Goal: Information Seeking & Learning: Learn about a topic

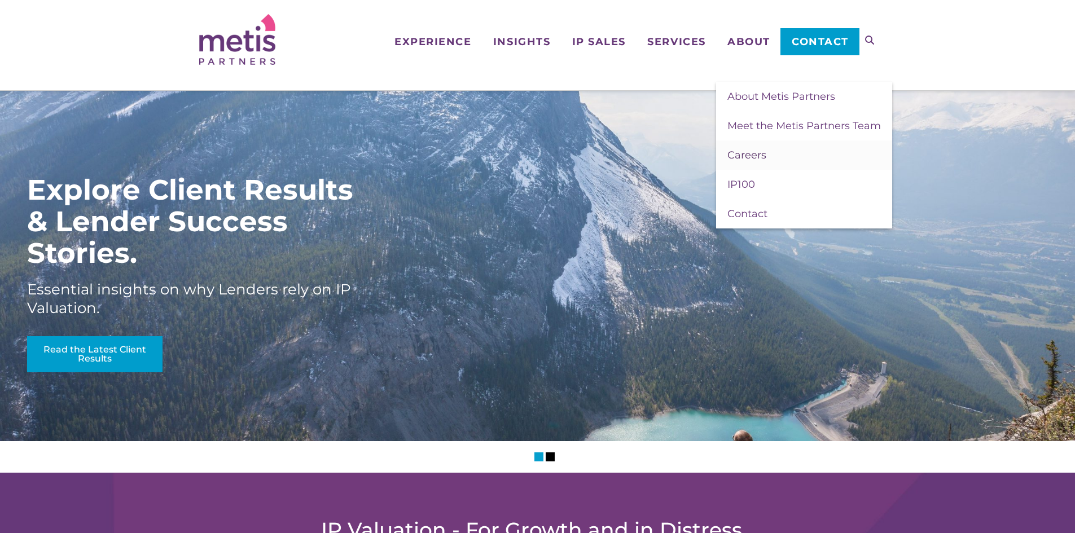
click at [770, 155] on link "Careers" at bounding box center [804, 155] width 176 height 29
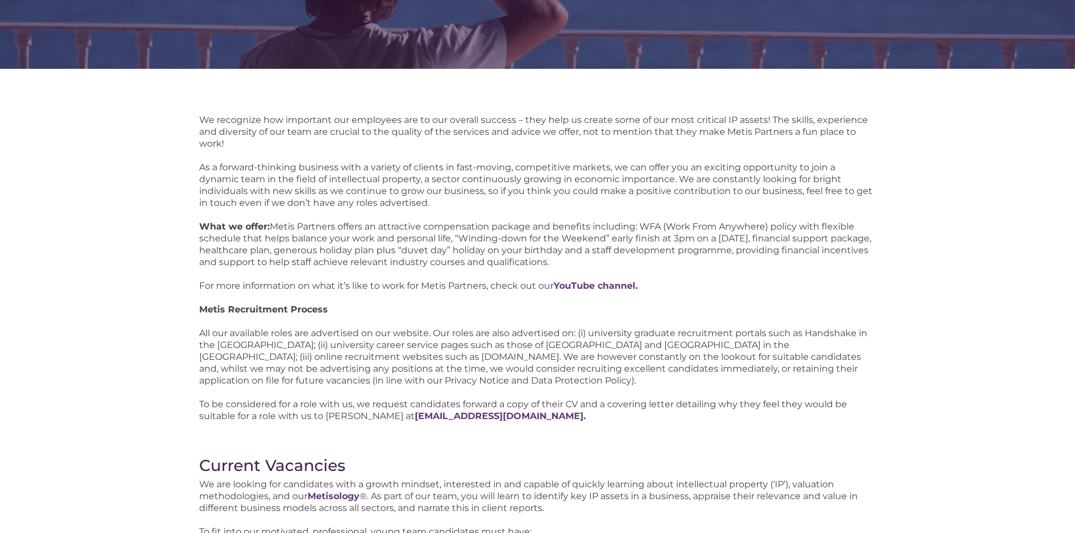
scroll to position [339, 0]
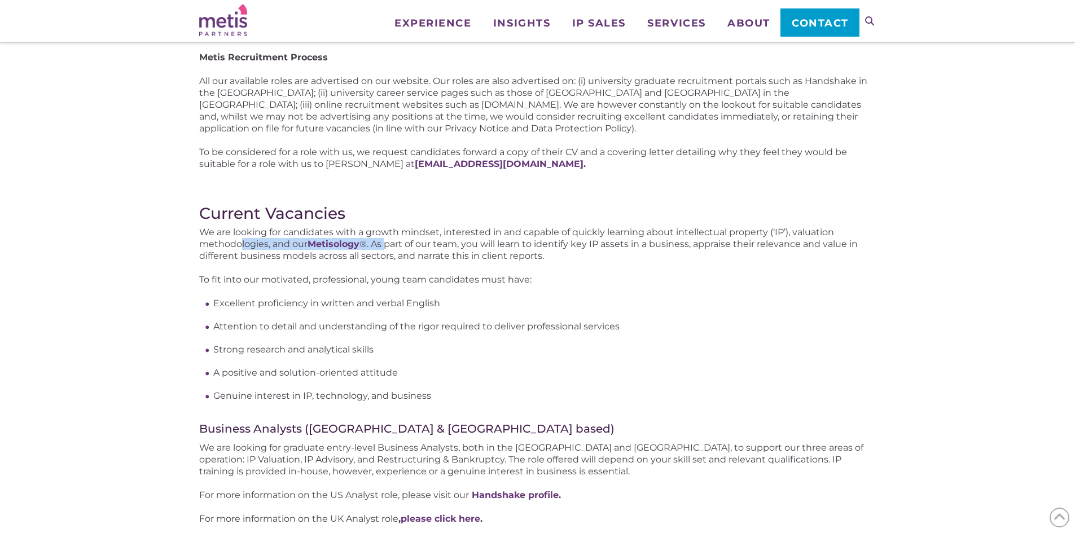
drag, startPoint x: 242, startPoint y: 245, endPoint x: 387, endPoint y: 243, distance: 145.0
click at [387, 243] on p "We are looking for candidates with a growth mindset, interested in and capable …" at bounding box center [537, 244] width 677 height 36
click at [398, 284] on p "To fit into our motivated, professional, young team candidates must have:" at bounding box center [537, 280] width 677 height 12
drag, startPoint x: 533, startPoint y: 257, endPoint x: 218, endPoint y: 253, distance: 314.9
click at [218, 253] on p "We are looking for candidates with a growth mindset, interested in and capable …" at bounding box center [537, 244] width 677 height 36
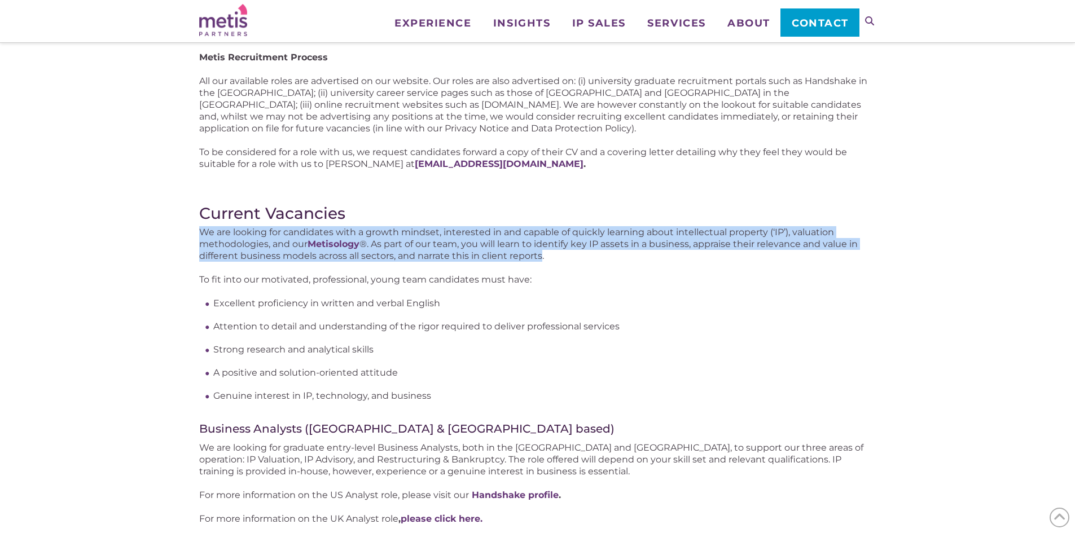
drag, startPoint x: 203, startPoint y: 231, endPoint x: 541, endPoint y: 258, distance: 338.5
click at [541, 258] on p "We are looking for candidates with a growth mindset, interested in and capable …" at bounding box center [537, 244] width 677 height 36
drag, startPoint x: 530, startPoint y: 258, endPoint x: 200, endPoint y: 231, distance: 331.2
click at [200, 231] on p "We are looking for candidates with a growth mindset, interested in and capable …" at bounding box center [537, 244] width 677 height 36
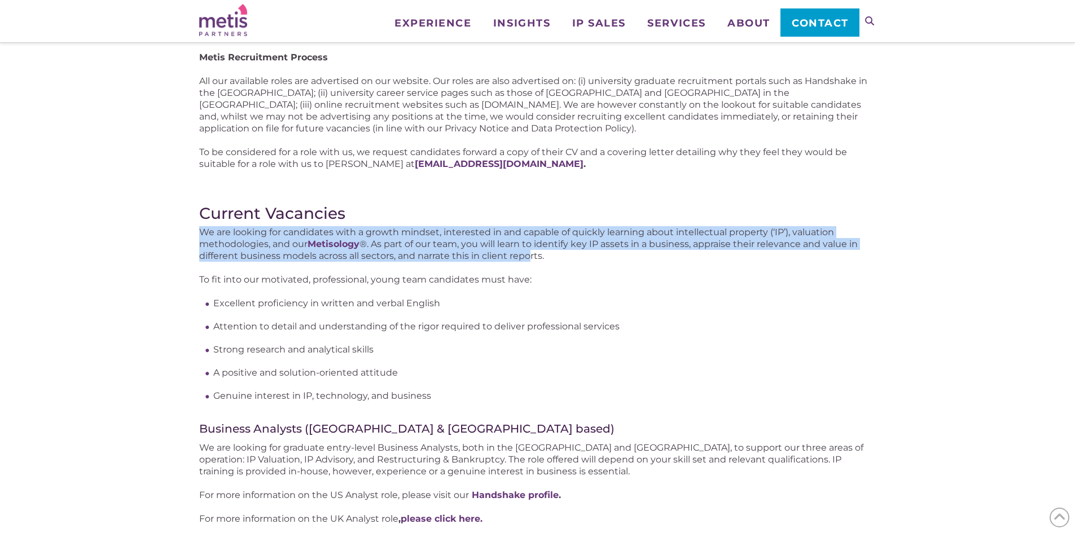
click at [319, 259] on p "We are looking for candidates with a growth mindset, interested in and capable …" at bounding box center [537, 244] width 677 height 36
click at [354, 253] on p "We are looking for candidates with a growth mindset, interested in and capable …" at bounding box center [537, 244] width 677 height 36
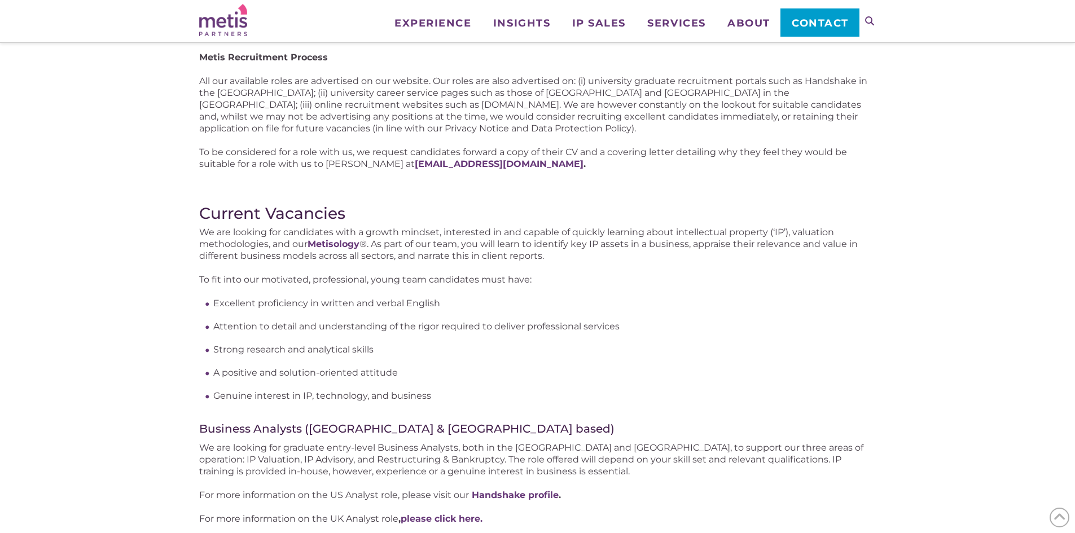
click at [449, 234] on p "We are looking for candidates with a growth mindset, interested in and capable …" at bounding box center [537, 244] width 677 height 36
click at [541, 257] on p "We are looking for candidates with a growth mindset, interested in and capable …" at bounding box center [537, 244] width 677 height 36
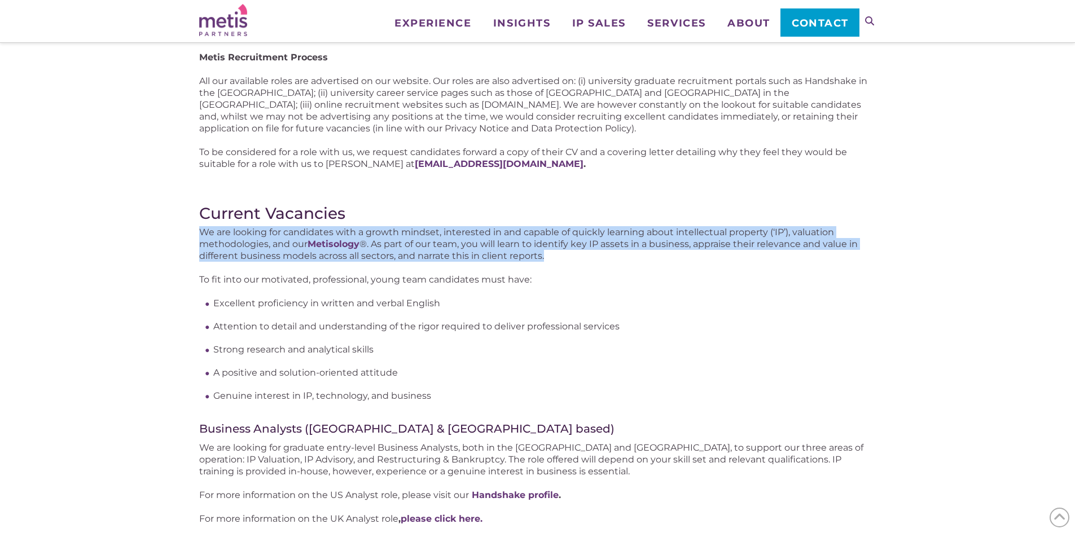
drag, startPoint x: 541, startPoint y: 257, endPoint x: 207, endPoint y: 229, distance: 334.7
click at [207, 229] on p "We are looking for candidates with a growth mindset, interested in and capable …" at bounding box center [537, 244] width 677 height 36
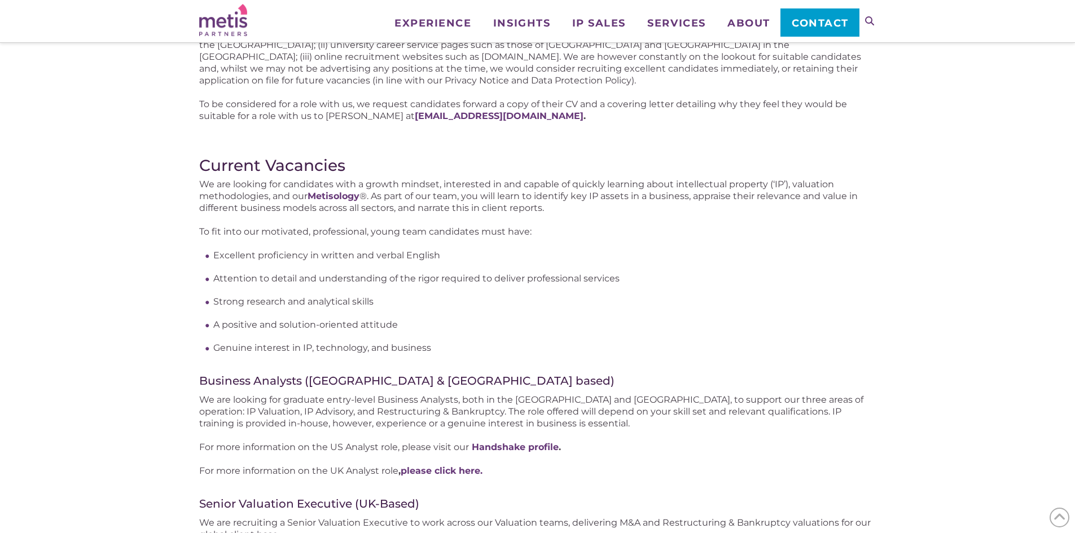
scroll to position [395, 0]
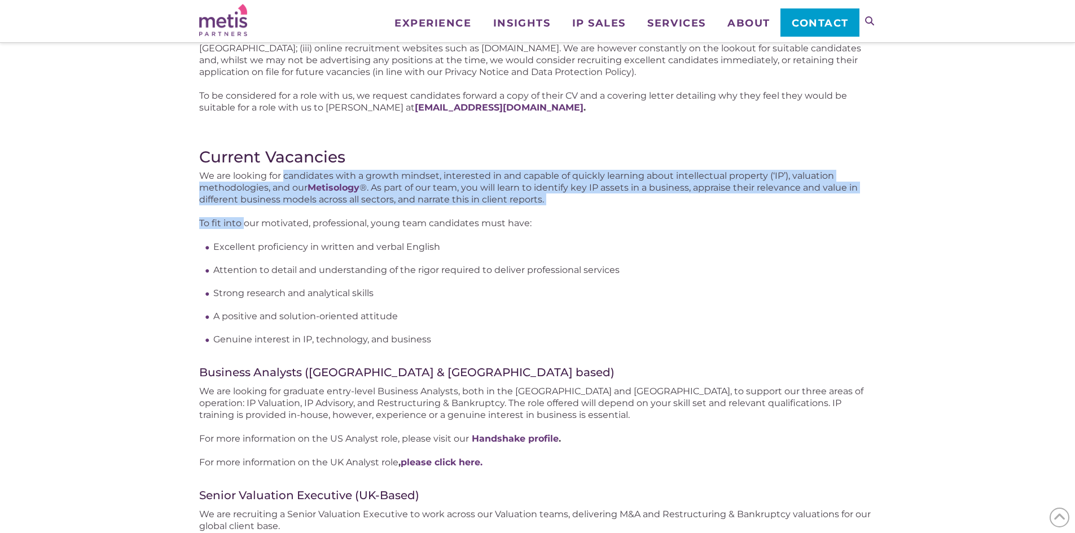
drag, startPoint x: 284, startPoint y: 175, endPoint x: 231, endPoint y: 222, distance: 71.1
click at [233, 212] on div "We recognize how important our employees are to our overall success – they help…" at bounding box center [537, 488] width 677 height 1367
click at [231, 227] on p "To fit into our motivated, professional, young team candidates must have:" at bounding box center [537, 223] width 677 height 12
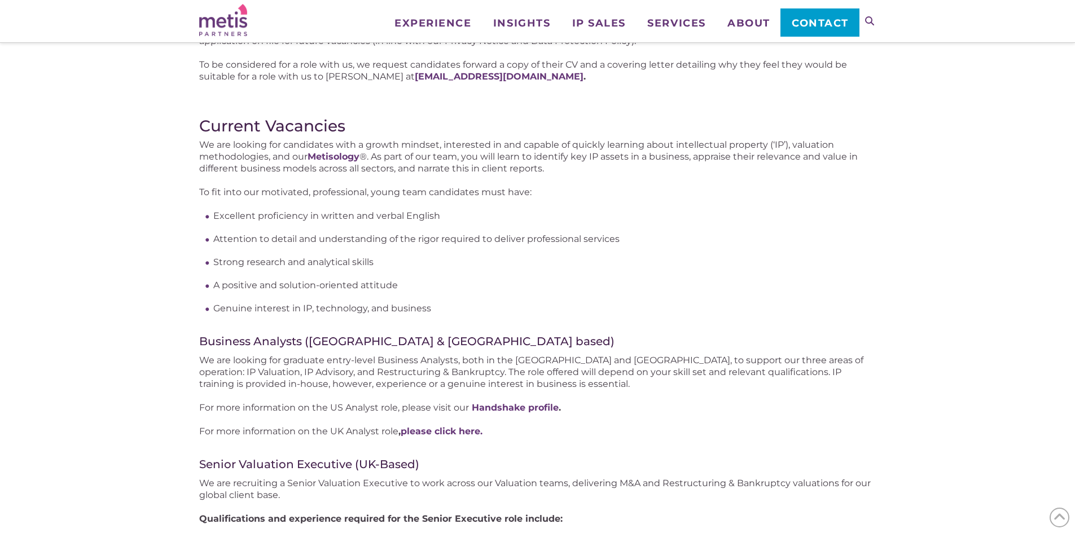
scroll to position [451, 0]
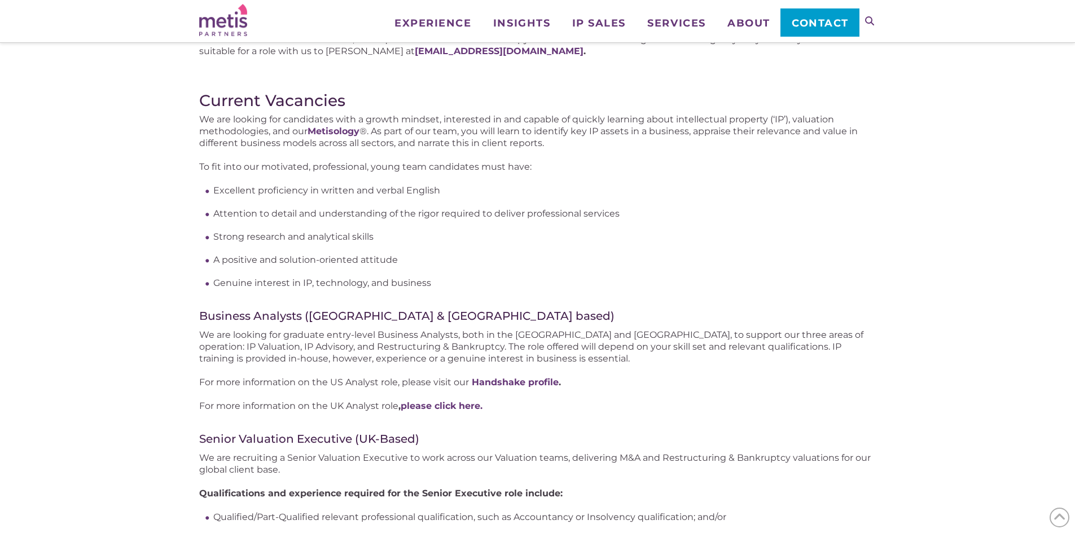
click at [205, 315] on h4 "Business Analysts ([GEOGRAPHIC_DATA] & [GEOGRAPHIC_DATA] based)" at bounding box center [537, 316] width 677 height 15
drag, startPoint x: 205, startPoint y: 315, endPoint x: 387, endPoint y: 317, distance: 182.3
click at [387, 317] on h4 "Business Analysts ([GEOGRAPHIC_DATA] & [GEOGRAPHIC_DATA] based)" at bounding box center [537, 316] width 677 height 15
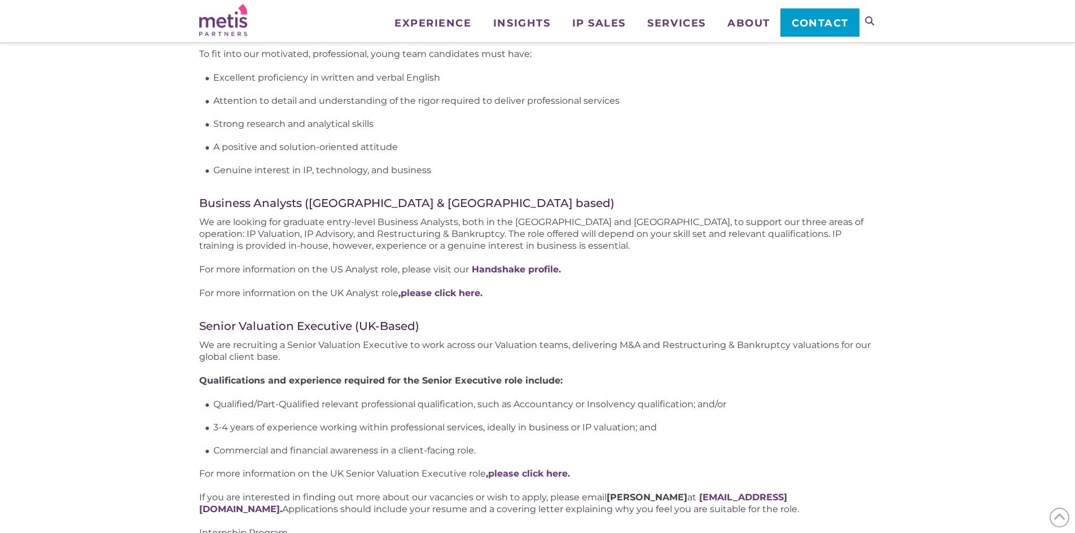
scroll to position [508, 0]
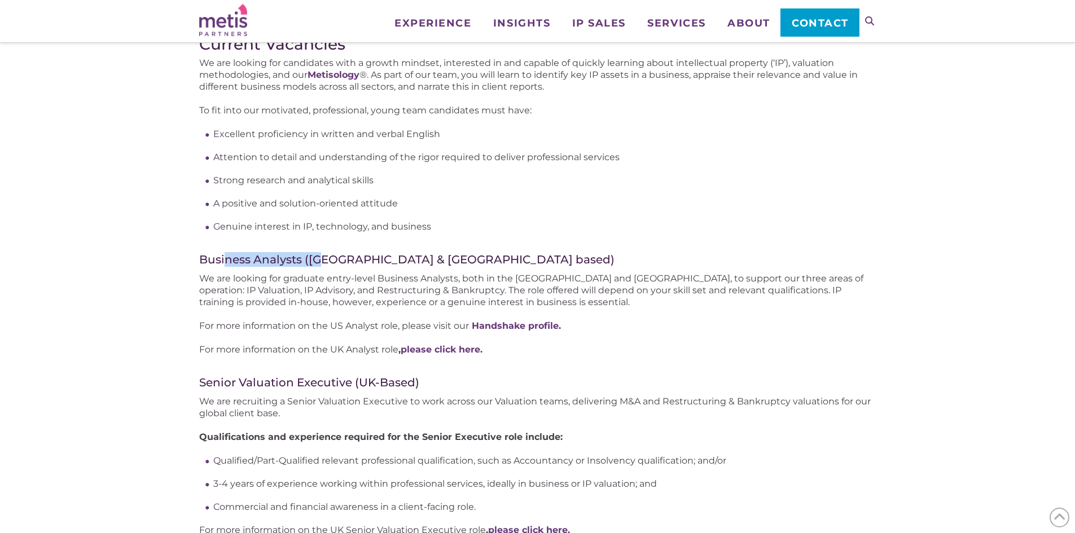
drag, startPoint x: 226, startPoint y: 260, endPoint x: 321, endPoint y: 260, distance: 94.2
click at [321, 260] on h4 "Business Analysts ([GEOGRAPHIC_DATA] & [GEOGRAPHIC_DATA] based)" at bounding box center [537, 259] width 677 height 15
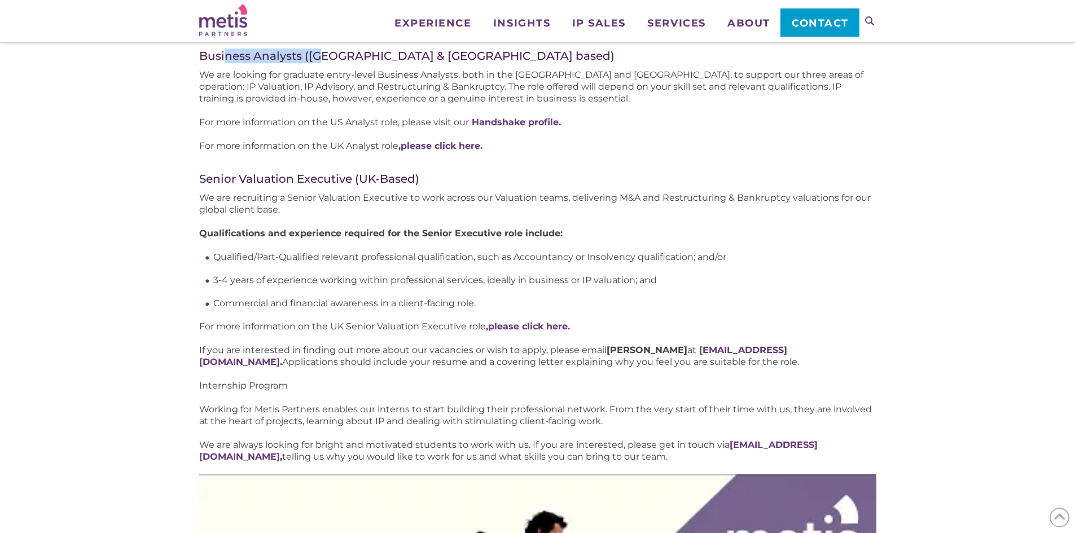
scroll to position [734, 0]
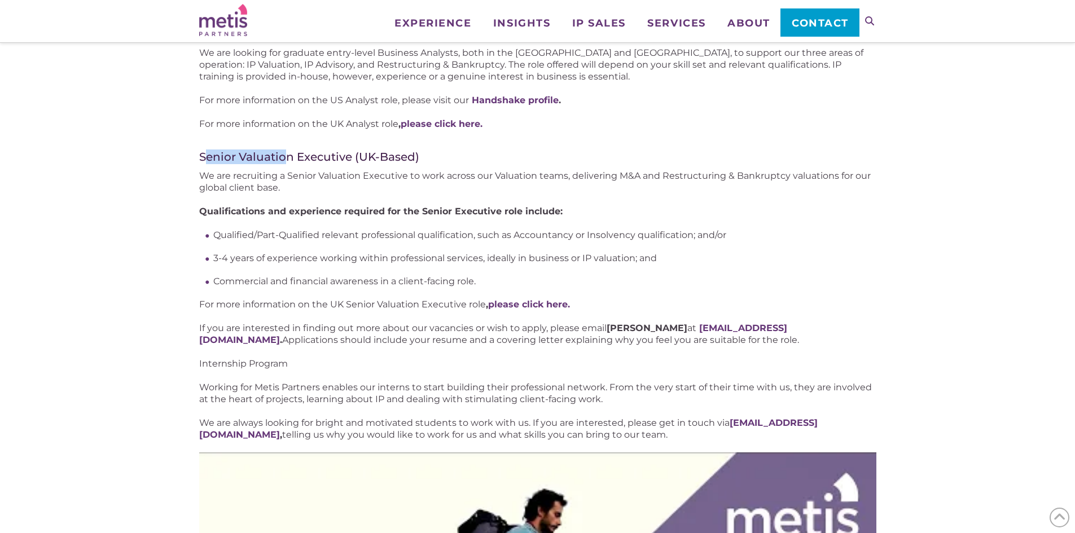
drag, startPoint x: 207, startPoint y: 163, endPoint x: 283, endPoint y: 161, distance: 76.8
click at [283, 161] on h4 "Senior Valuation Executive (UK-Based)" at bounding box center [537, 157] width 677 height 15
